Goal: Transaction & Acquisition: Book appointment/travel/reservation

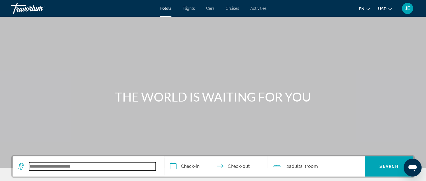
click at [49, 163] on input "Search widget" at bounding box center [92, 166] width 127 height 8
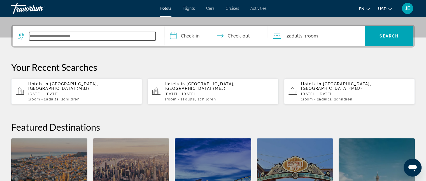
scroll to position [137, 0]
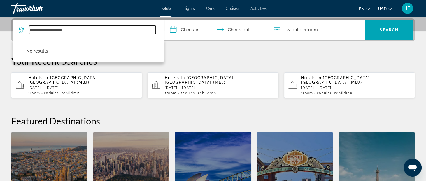
type input "**********"
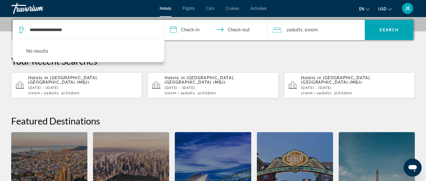
click at [130, 132] on div "[US_STATE]" at bounding box center [131, 183] width 76 height 102
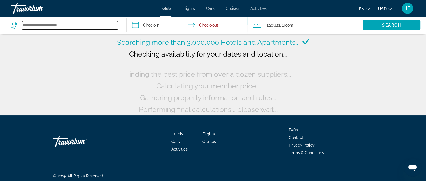
drag, startPoint x: 115, startPoint y: 27, endPoint x: 108, endPoint y: 27, distance: 7.0
click at [108, 27] on input "Search widget" at bounding box center [70, 25] width 96 height 8
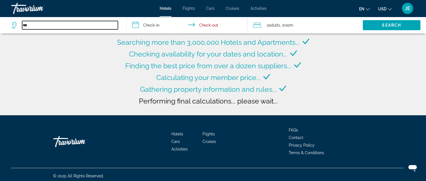
type input "**********"
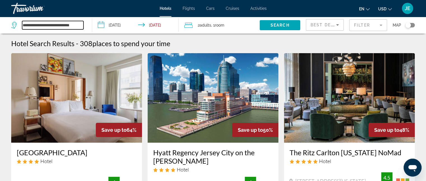
click at [69, 28] on input "**********" at bounding box center [52, 25] width 61 height 8
click at [68, 28] on input "**********" at bounding box center [52, 25] width 61 height 8
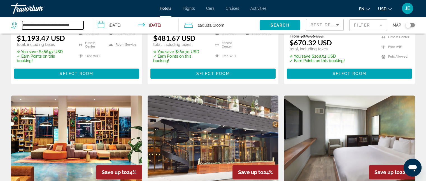
scroll to position [591, 0]
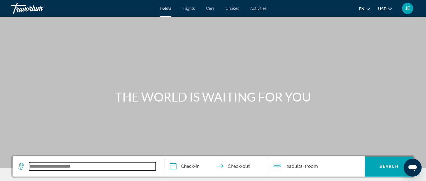
click at [88, 169] on input "Search widget" at bounding box center [92, 166] width 127 height 8
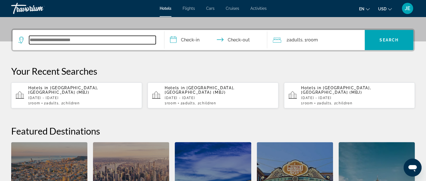
scroll to position [137, 0]
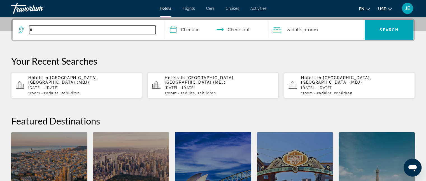
type input "*"
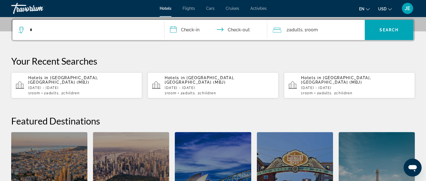
click at [73, 86] on p "[DATE] - [DATE]" at bounding box center [82, 88] width 109 height 4
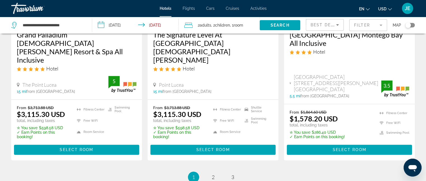
scroll to position [799, 0]
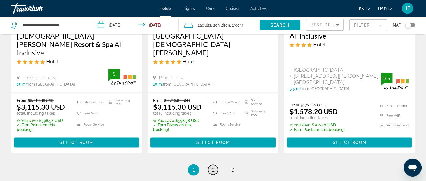
click at [213, 167] on span "2" at bounding box center [213, 170] width 3 height 6
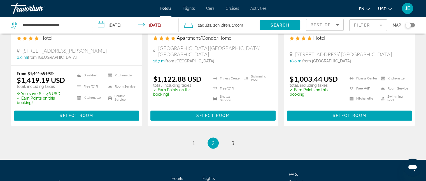
scroll to position [791, 0]
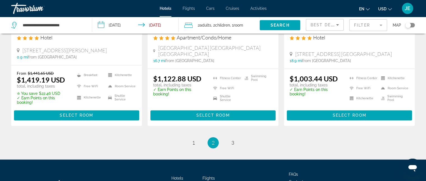
click at [234, 137] on li "page 3" at bounding box center [232, 142] width 11 height 11
click at [232, 140] on span "3" at bounding box center [232, 143] width 3 height 6
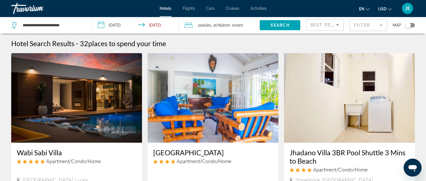
click at [384, 131] on img "Main content" at bounding box center [349, 98] width 131 height 90
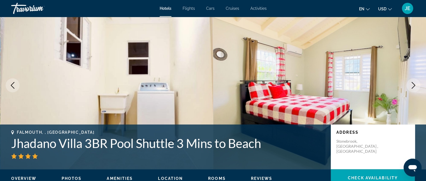
scroll to position [16, 0]
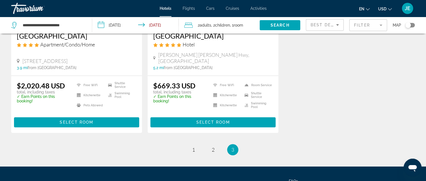
scroll to position [546, 0]
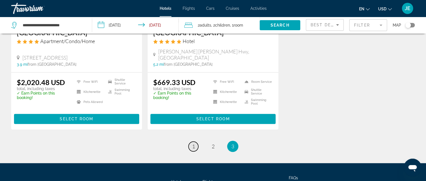
click at [193, 143] on span "1" at bounding box center [193, 146] width 3 height 6
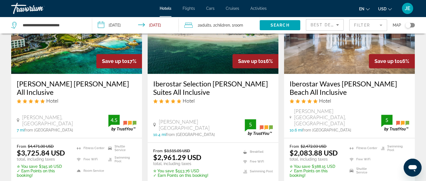
scroll to position [503, 0]
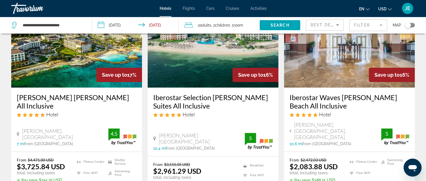
click at [297, 97] on h3 "Iberostar Waves [PERSON_NAME] Beach All Inclusive" at bounding box center [350, 101] width 120 height 17
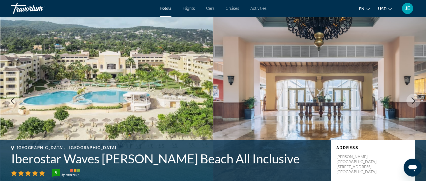
click at [403, 170] on div "Address [PERSON_NAME][GEOGRAPHIC_DATA][STREET_ADDRESS][GEOGRAPHIC_DATA]" at bounding box center [373, 162] width 84 height 45
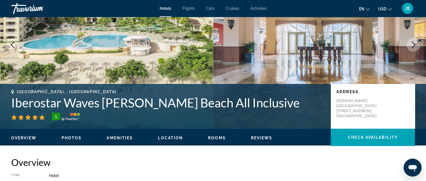
scroll to position [67, 0]
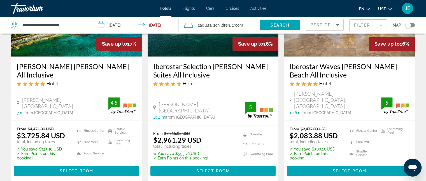
scroll to position [534, 0]
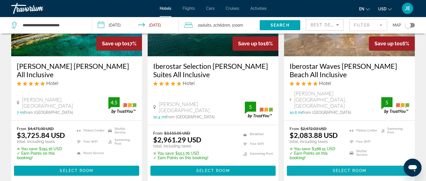
click at [342, 168] on span "Main content" at bounding box center [349, 170] width 125 height 13
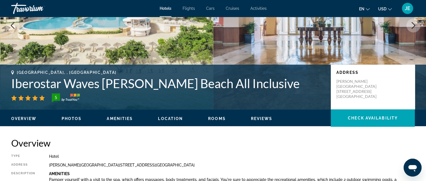
scroll to position [73, 0]
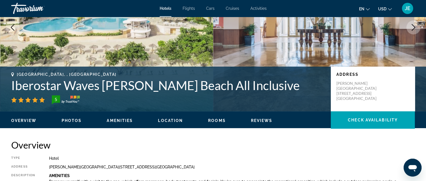
click at [218, 120] on span "Rooms" at bounding box center [217, 120] width 18 height 4
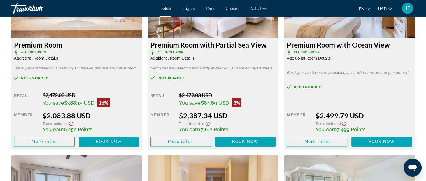
scroll to position [825, 0]
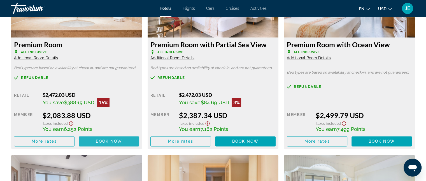
click at [110, 139] on span "Book now" at bounding box center [109, 141] width 27 height 4
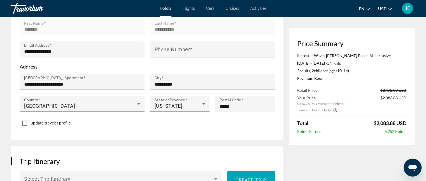
scroll to position [229, 0]
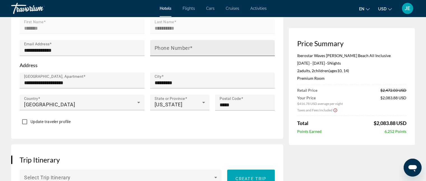
click at [178, 47] on mat-label "Phone Number" at bounding box center [173, 48] width 36 height 6
click at [178, 47] on input "Phone Number" at bounding box center [214, 50] width 119 height 7
type input "**********"
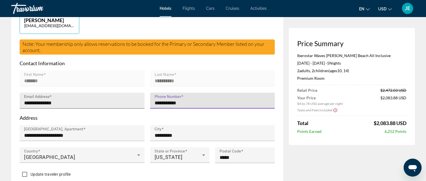
scroll to position [177, 0]
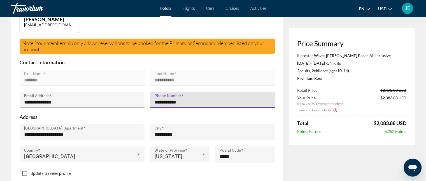
click at [126, 50] on div "Note: Your membership only allows reservations to be booked for the Primary or …" at bounding box center [147, 46] width 255 height 15
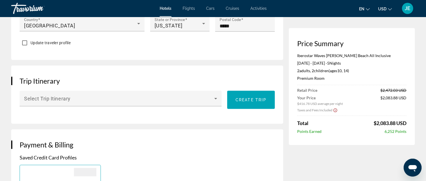
scroll to position [319, 0]
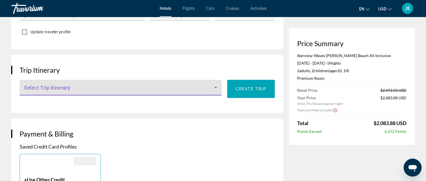
click at [214, 87] on icon "Main content" at bounding box center [215, 87] width 7 height 7
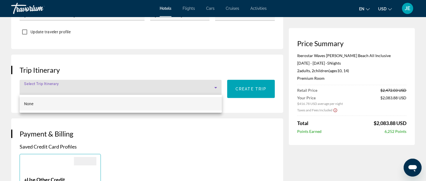
click at [214, 87] on div at bounding box center [213, 90] width 426 height 181
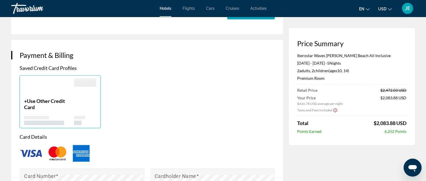
scroll to position [399, 0]
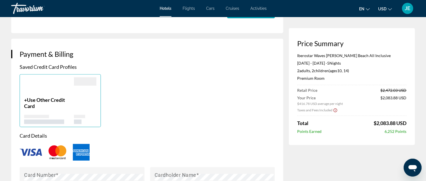
click at [82, 144] on img "Main content" at bounding box center [81, 152] width 17 height 17
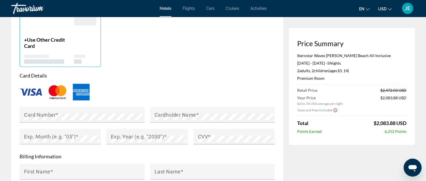
scroll to position [459, 0]
click at [82, 92] on img "Main content" at bounding box center [81, 91] width 17 height 17
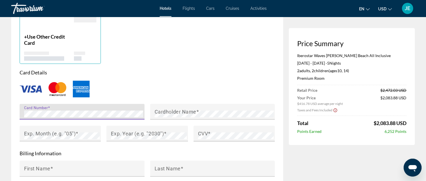
scroll to position [466, 0]
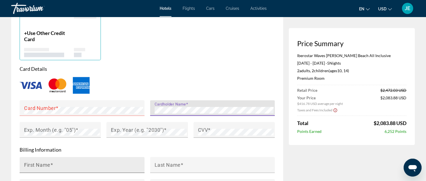
click at [60, 167] on input "First Name" at bounding box center [83, 167] width 119 height 7
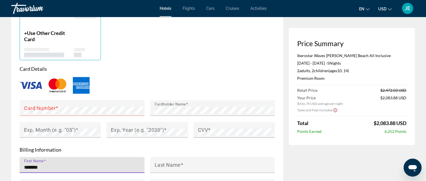
type input "******"
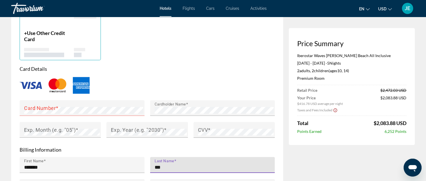
type input "**********"
type input "*********"
type input "**********"
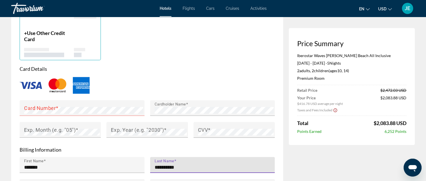
type input "*****"
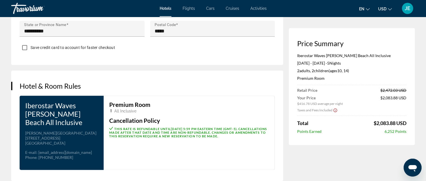
scroll to position [629, 0]
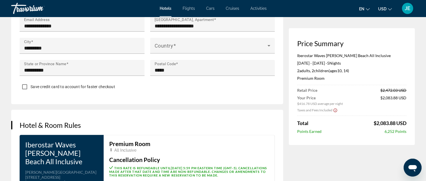
type input "**********"
click at [247, 113] on div "Hotel & Room Rules Iberostar Waves [PERSON_NAME][GEOGRAPHIC_DATA] All Inclusive…" at bounding box center [147, 165] width 272 height 111
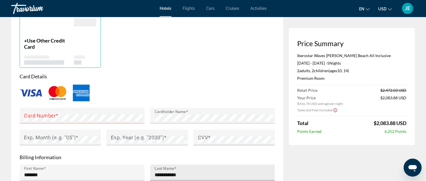
scroll to position [458, 0]
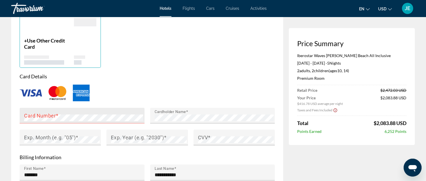
click at [53, 117] on mat-label "Card Number" at bounding box center [40, 116] width 32 height 6
drag, startPoint x: 53, startPoint y: 117, endPoint x: 166, endPoint y: 59, distance: 127.0
click at [166, 59] on div "+ Use Other Credit Card" at bounding box center [147, 41] width 261 height 53
click at [141, 151] on div "Main content" at bounding box center [146, 148] width 81 height 6
click at [62, 138] on mat-label "Exp. Month (e.g. "05")" at bounding box center [50, 137] width 52 height 6
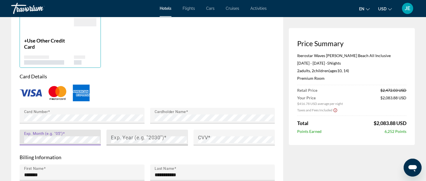
click at [153, 137] on mat-label "Exp. Year (e.g. "2030")" at bounding box center [137, 137] width 53 height 6
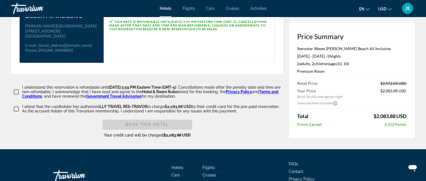
scroll to position [778, 0]
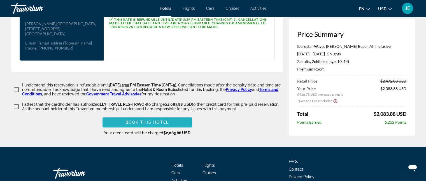
click at [146, 120] on span "Book this hotel" at bounding box center [146, 122] width 43 height 4
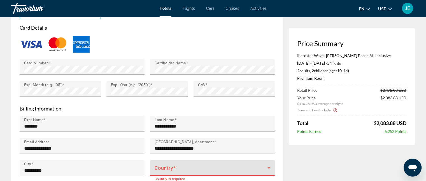
click at [268, 166] on icon "Main content" at bounding box center [268, 168] width 7 height 7
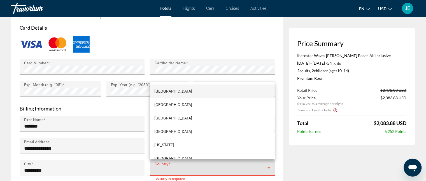
click at [267, 165] on div at bounding box center [213, 90] width 426 height 181
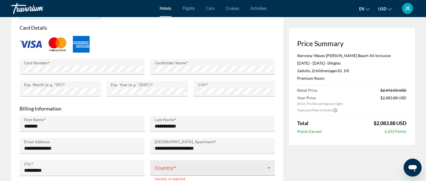
click at [266, 165] on icon "Main content" at bounding box center [268, 168] width 7 height 7
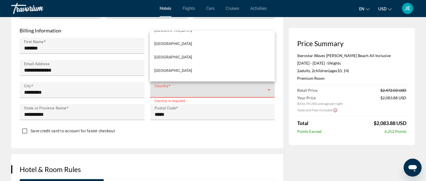
scroll to position [3224, 0]
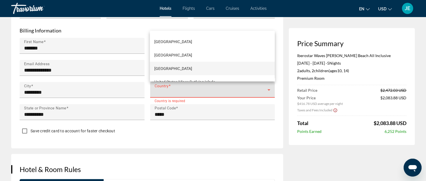
click at [192, 69] on span "[GEOGRAPHIC_DATA]" at bounding box center [173, 68] width 38 height 7
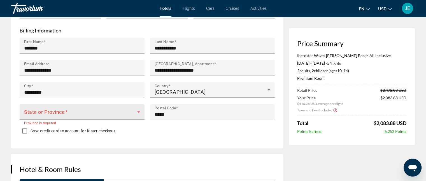
click at [114, 117] on div "State or Province" at bounding box center [82, 112] width 116 height 16
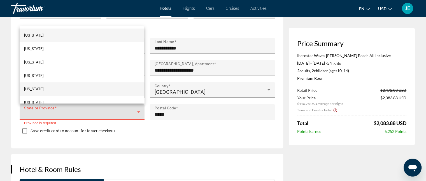
click at [39, 90] on span "[US_STATE]" at bounding box center [34, 89] width 20 height 7
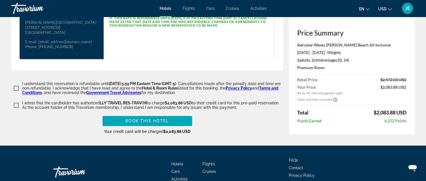
scroll to position [798, 0]
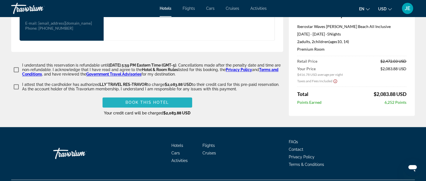
click at [145, 100] on span "Book this hotel" at bounding box center [146, 102] width 43 height 4
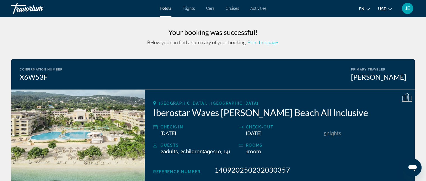
drag, startPoint x: 302, startPoint y: 61, endPoint x: 269, endPoint y: 49, distance: 35.1
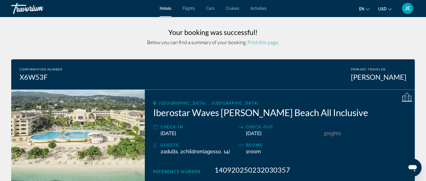
click at [284, 130] on div "Check-out" at bounding box center [283, 127] width 75 height 7
drag, startPoint x: 263, startPoint y: 42, endPoint x: 318, endPoint y: 165, distance: 134.6
click at [262, 42] on span "Print this page" at bounding box center [262, 42] width 31 height 6
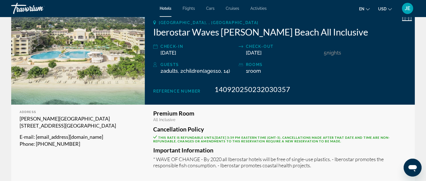
scroll to position [83, 0]
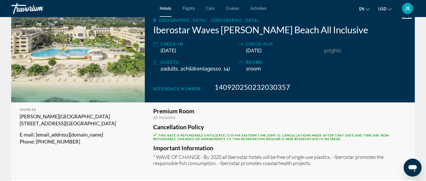
click at [314, 90] on div "Reference Number 140920250232030357" at bounding box center [279, 87] width 253 height 8
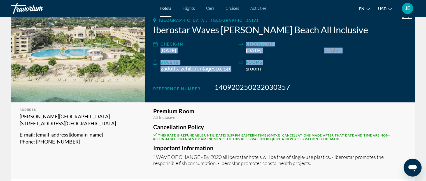
drag, startPoint x: 265, startPoint y: 55, endPoint x: 156, endPoint y: 50, distance: 109.9
click at [156, 50] on div "[GEOGRAPHIC_DATA], , [GEOGRAPHIC_DATA] Iberostar Waves [PERSON_NAME] Beach All …" at bounding box center [280, 55] width 270 height 96
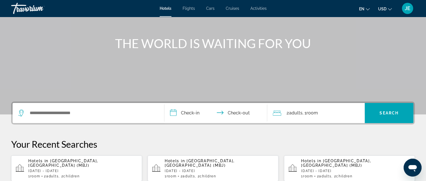
scroll to position [56, 0]
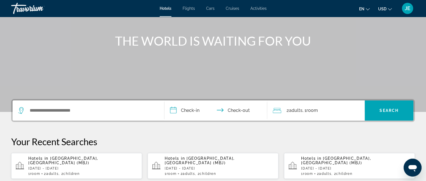
click at [90, 172] on div "1 Room rooms 2 Adult Adults , 2 Child Children" at bounding box center [82, 174] width 109 height 4
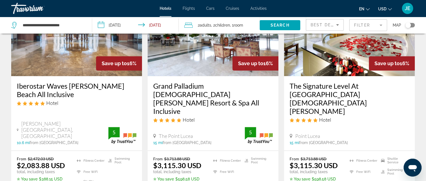
scroll to position [672, 0]
